Goal: Task Accomplishment & Management: Complete application form

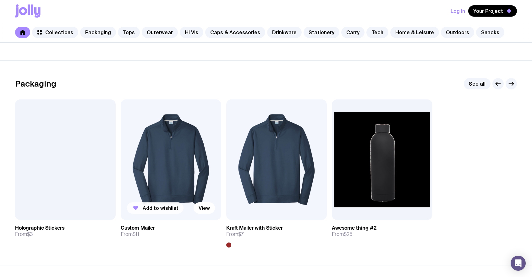
click at [160, 207] on span "Add to wishlist" at bounding box center [161, 208] width 36 height 6
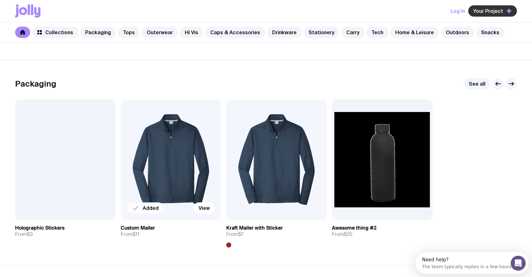
click at [481, 8] on span "Your Project" at bounding box center [488, 11] width 30 height 6
click at [482, 10] on span "Your Project" at bounding box center [488, 11] width 30 height 6
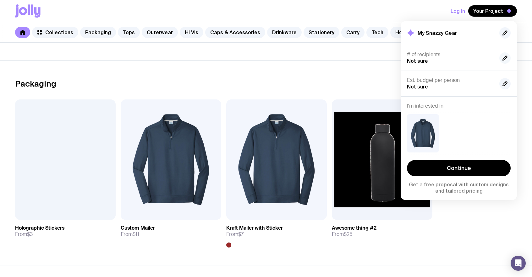
click at [504, 58] on icon "button" at bounding box center [505, 58] width 8 height 8
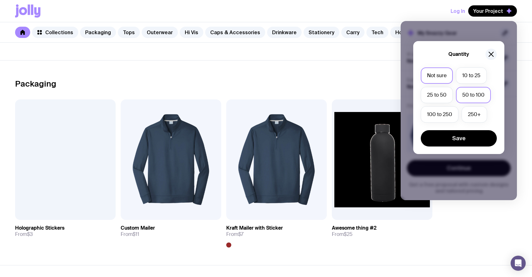
click at [468, 90] on label "50 to 100" at bounding box center [473, 95] width 35 height 16
click at [0, 0] on input "50 to 100" at bounding box center [0, 0] width 0 height 0
click at [463, 135] on button "Save" at bounding box center [459, 138] width 76 height 16
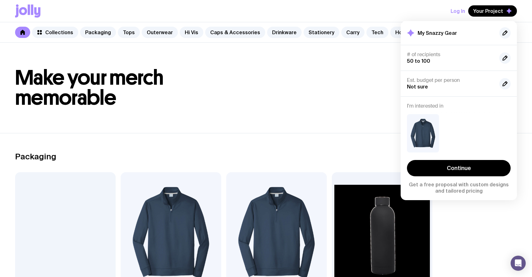
click at [313, 105] on h1 "Make your merch memorable" at bounding box center [266, 88] width 502 height 40
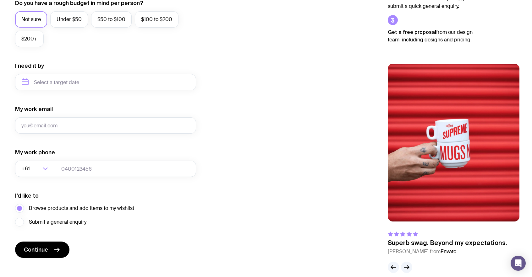
scroll to position [251, 0]
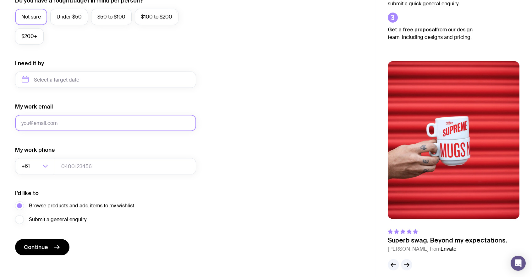
click at [82, 123] on input "My work email" at bounding box center [105, 123] width 181 height 16
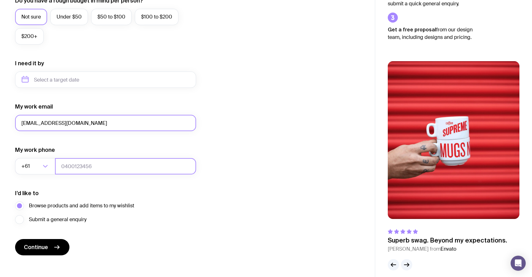
type input "asd10@gmail.com"
click at [96, 169] on input "tel" at bounding box center [125, 166] width 141 height 16
type input "0664130449"
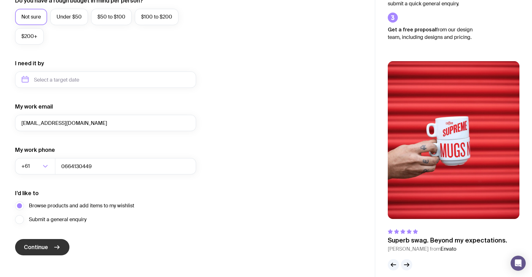
click at [50, 249] on button "Continue" at bounding box center [42, 247] width 54 height 16
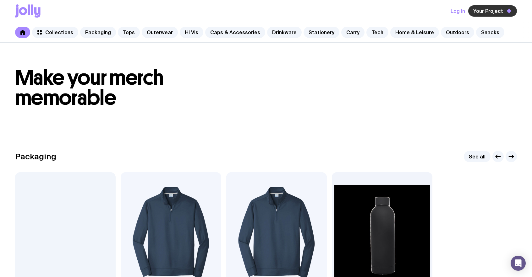
click at [484, 10] on span "Your Project" at bounding box center [488, 11] width 30 height 6
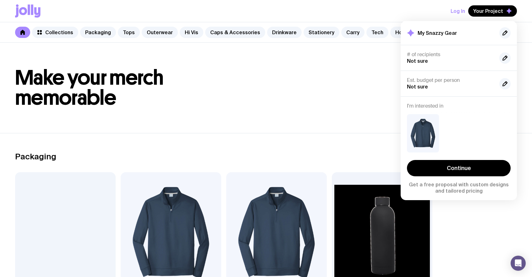
click at [29, 10] on icon at bounding box center [29, 9] width 2 height 10
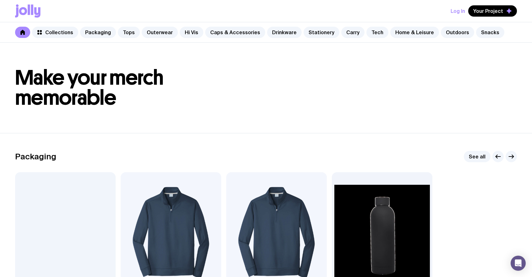
click at [33, 12] on icon at bounding box center [32, 9] width 2 height 10
click at [459, 9] on button "Log In" at bounding box center [457, 10] width 14 height 11
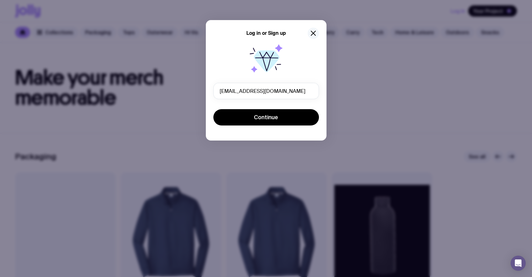
click at [314, 35] on icon "button" at bounding box center [313, 34] width 8 height 8
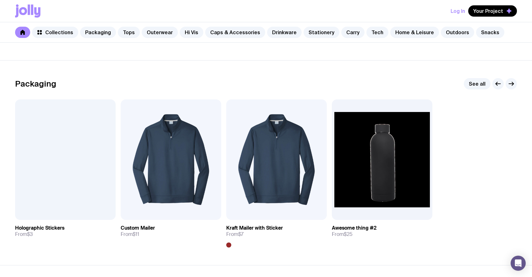
click at [506, 9] on icon "button" at bounding box center [509, 11] width 6 height 6
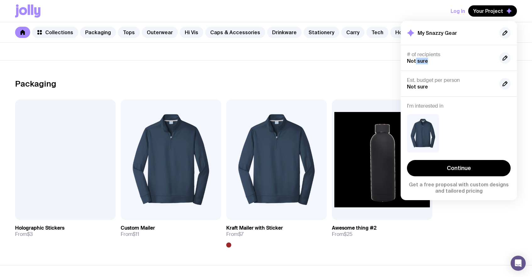
drag, startPoint x: 415, startPoint y: 64, endPoint x: 429, endPoint y: 63, distance: 14.1
click at [429, 63] on div "# of recipients Not sure" at bounding box center [450, 58] width 87 height 13
click at [507, 57] on icon "button" at bounding box center [505, 58] width 8 height 8
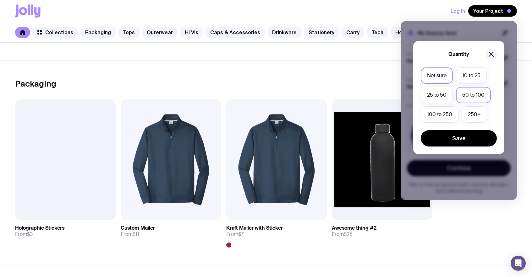
click at [473, 101] on label "50 to 100" at bounding box center [473, 95] width 35 height 16
click at [0, 0] on input "50 to 100" at bounding box center [0, 0] width 0 height 0
click at [460, 142] on button "Save" at bounding box center [459, 138] width 76 height 16
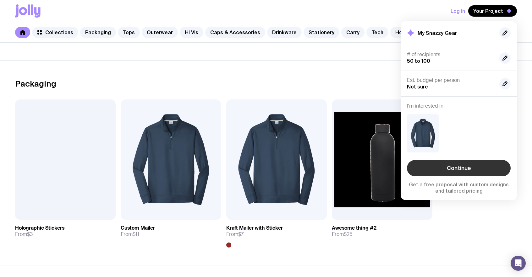
click at [456, 168] on link "Continue" at bounding box center [459, 168] width 104 height 16
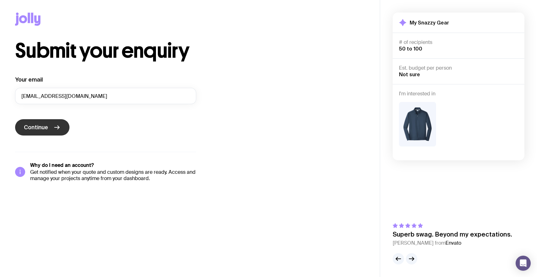
click at [50, 130] on button "Continue" at bounding box center [42, 127] width 54 height 16
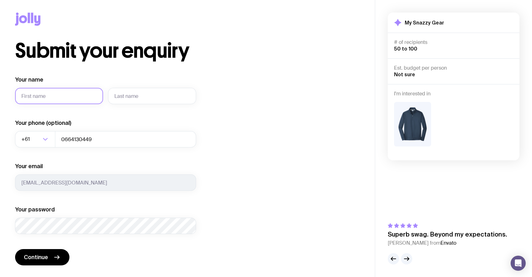
click at [71, 99] on input "Your name" at bounding box center [59, 96] width 88 height 16
type input "asd"
click at [165, 99] on input "text" at bounding box center [152, 96] width 88 height 16
type input "10"
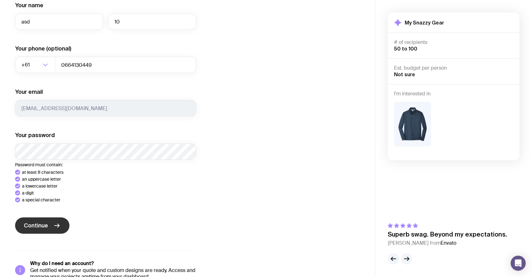
click at [56, 226] on div "Your name asd 10 Your phone (optional) +61 Loading... 0664130449 Your email asd…" at bounding box center [105, 141] width 181 height 279
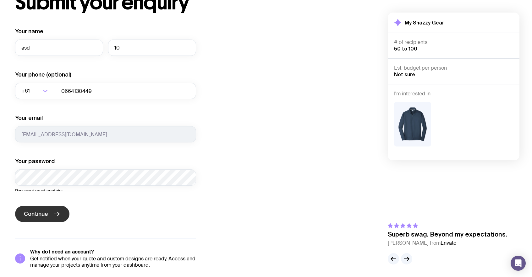
scroll to position [47, 0]
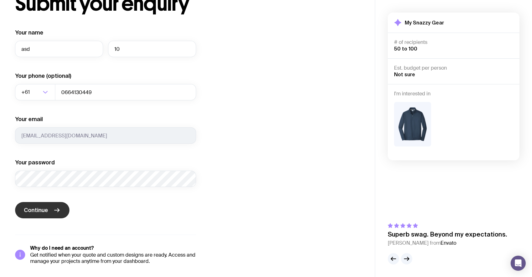
click at [57, 208] on icon "submit" at bounding box center [57, 211] width 8 height 8
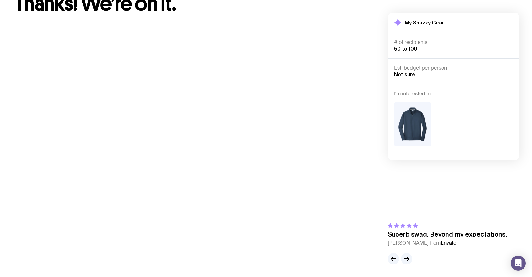
scroll to position [0, 0]
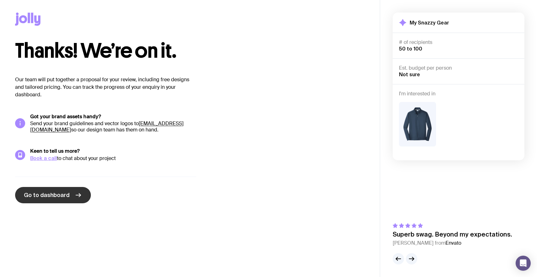
click at [66, 194] on span "Go to dashboard" at bounding box center [47, 196] width 46 height 8
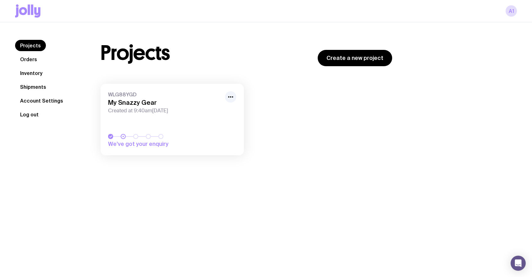
click at [28, 115] on button "Log out" at bounding box center [29, 114] width 29 height 11
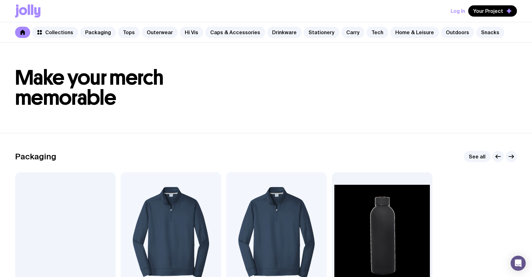
click at [179, 97] on h1 "Make your merch memorable" at bounding box center [266, 88] width 502 height 40
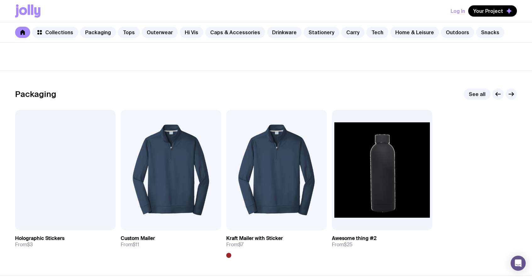
scroll to position [64, 0]
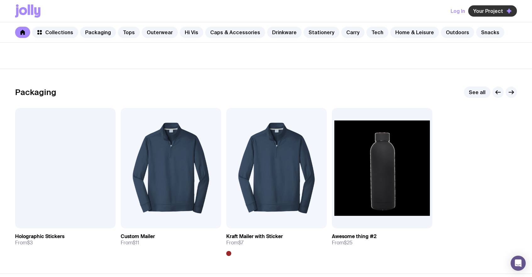
click at [499, 9] on span "Your Project" at bounding box center [488, 11] width 30 height 6
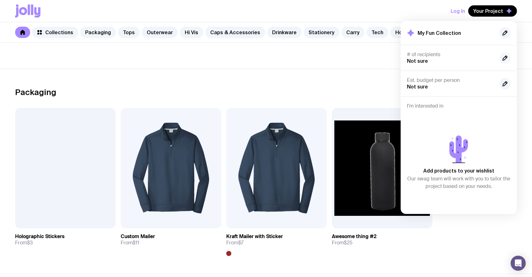
click at [504, 56] on icon "button" at bounding box center [505, 58] width 8 height 8
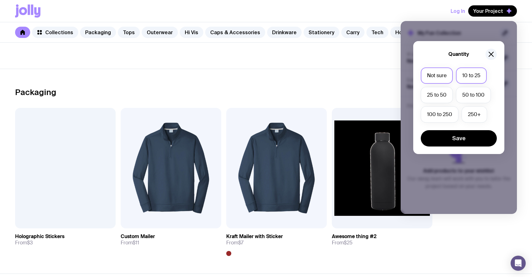
click at [463, 76] on label "10 to 25" at bounding box center [471, 76] width 31 height 16
click at [0, 0] on input "10 to 25" at bounding box center [0, 0] width 0 height 0
click at [454, 136] on button "Save" at bounding box center [459, 138] width 76 height 16
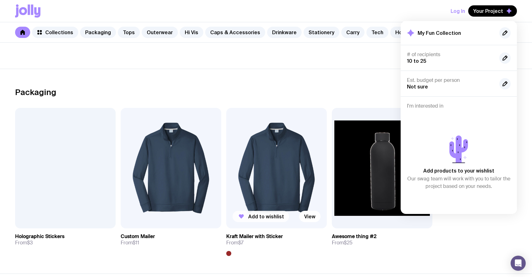
click at [248, 215] on button "Add to wishlist" at bounding box center [260, 216] width 57 height 11
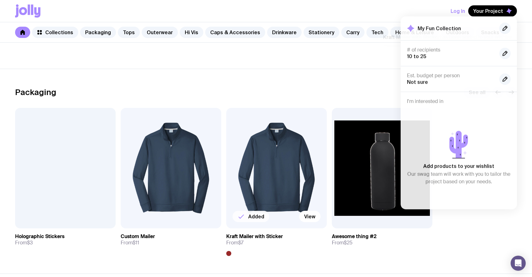
scroll to position [0, 0]
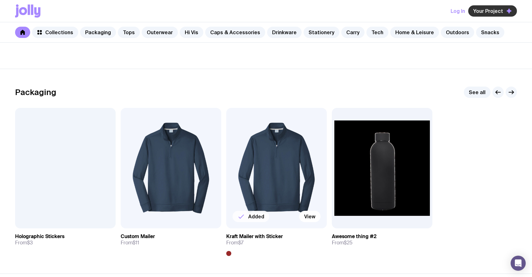
click at [508, 13] on icon "button" at bounding box center [509, 11] width 6 height 6
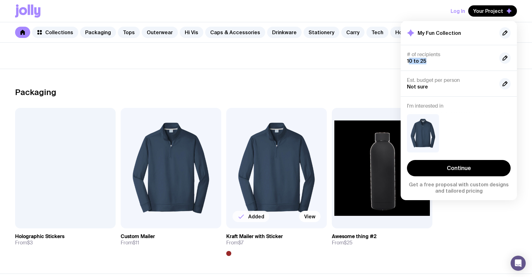
drag, startPoint x: 409, startPoint y: 60, endPoint x: 426, endPoint y: 60, distance: 17.0
click at [426, 60] on div "# of recipients 10 to 25" at bounding box center [450, 58] width 87 height 13
click at [349, 76] on section "Packaging See all Add to wishlist View Holographic Stickers From $3 Add to wish…" at bounding box center [266, 171] width 532 height 205
